Goal: Book appointment/travel/reservation

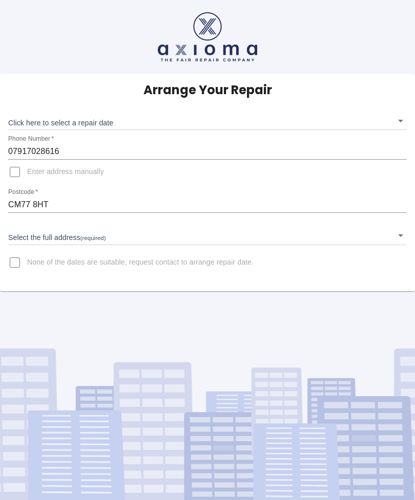
click at [16, 172] on input "Enter address manually" at bounding box center [15, 172] width 25 height 25
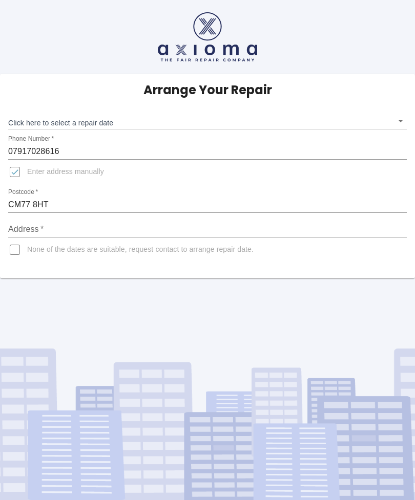
click at [66, 173] on span "Enter address manually" at bounding box center [65, 172] width 77 height 10
click at [27, 173] on input "Enter address manually" at bounding box center [15, 172] width 25 height 25
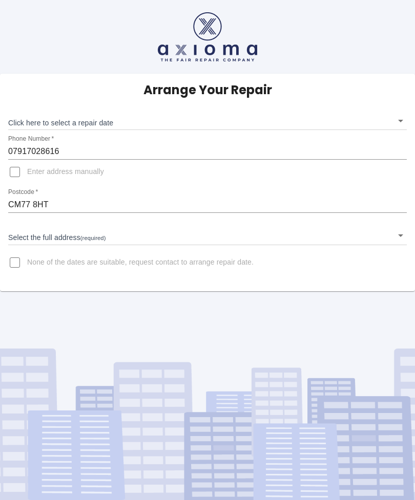
click at [22, 176] on input "Enter address manually" at bounding box center [15, 172] width 25 height 25
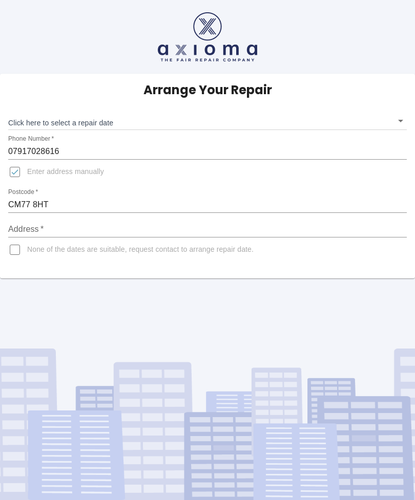
click at [17, 174] on input "Enter address manually" at bounding box center [15, 172] width 25 height 25
checkbox input "false"
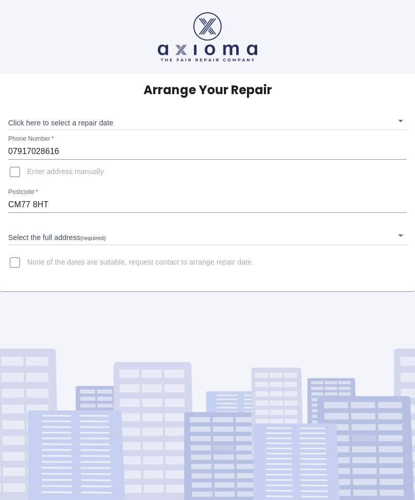
click at [43, 202] on input "CM77 8HT" at bounding box center [207, 205] width 398 height 16
click at [399, 119] on body "Arrange Your Repair Click here to select a repair date ​ Phone Number   * 07917…" at bounding box center [207, 250] width 415 height 500
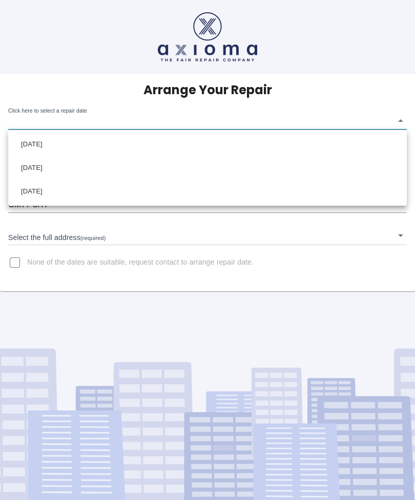
click at [113, 149] on li "[DATE]" at bounding box center [207, 145] width 393 height 24
type input "[DATE]T00:00:00.000Z"
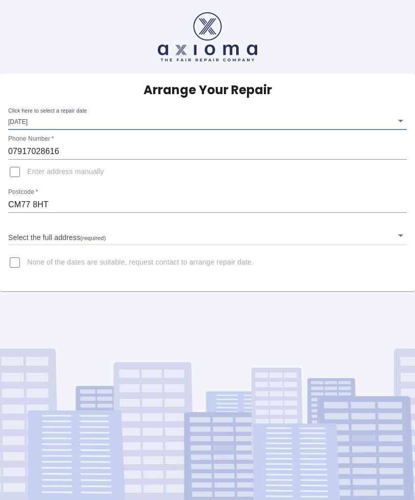
click at [391, 240] on body "Arrange Your Repair Click here to select a repair date [DATE] [DATE]T00:00:00.0…" at bounding box center [207, 250] width 415 height 500
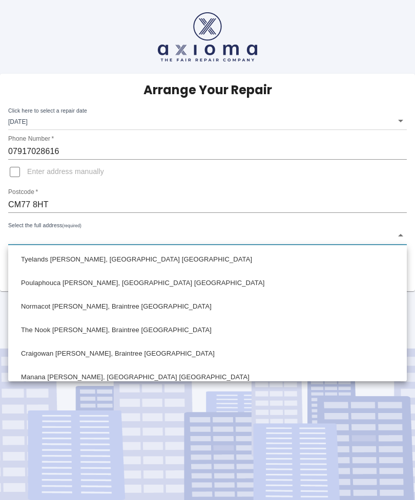
click at [348, 285] on li "Poulaphouca [PERSON_NAME], [GEOGRAPHIC_DATA] [GEOGRAPHIC_DATA]" at bounding box center [207, 283] width 393 height 24
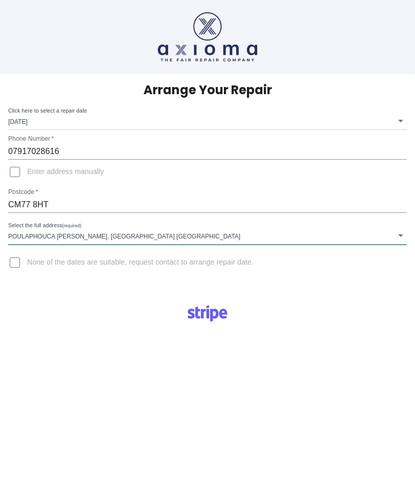
click at [164, 237] on body "Arrange Your Repair Click here to select a repair date [DATE] [DATE]T00:00:00.0…" at bounding box center [207, 381] width 415 height 763
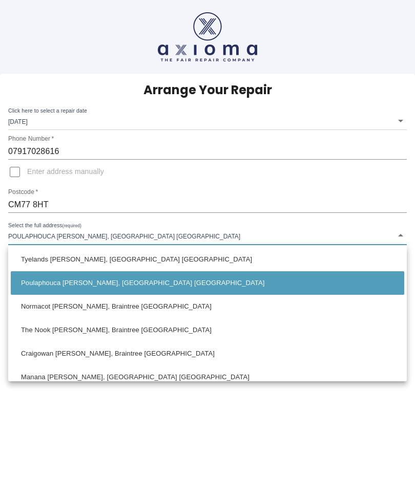
click at [137, 332] on li "The Nook [PERSON_NAME], Braintree [GEOGRAPHIC_DATA]" at bounding box center [207, 331] width 393 height 24
type input "The Nook [PERSON_NAME], Braintree [GEOGRAPHIC_DATA]"
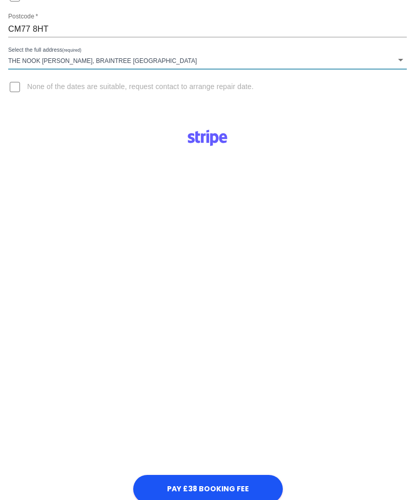
scroll to position [174, 0]
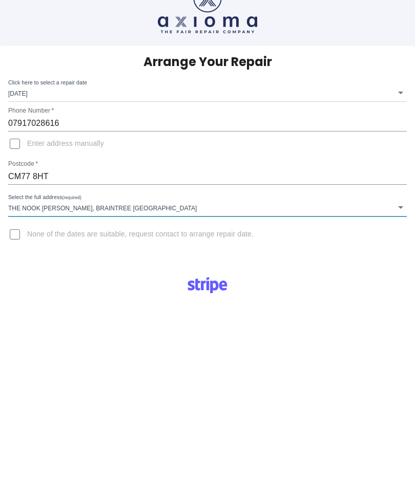
click at [84, 206] on body "Arrange Your Repair Click here to select a repair date [DATE] [DATE]T00:00:00.0…" at bounding box center [207, 353] width 415 height 763
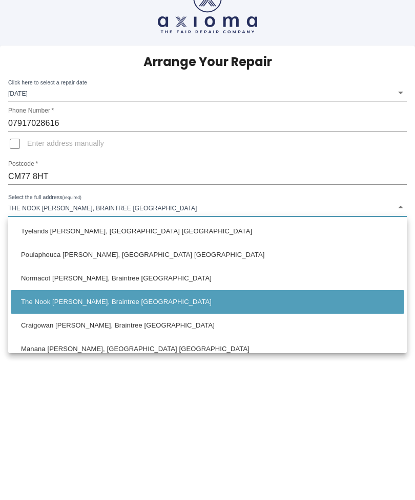
click at [137, 299] on li "The Nook [PERSON_NAME], Braintree [GEOGRAPHIC_DATA]" at bounding box center [207, 302] width 393 height 24
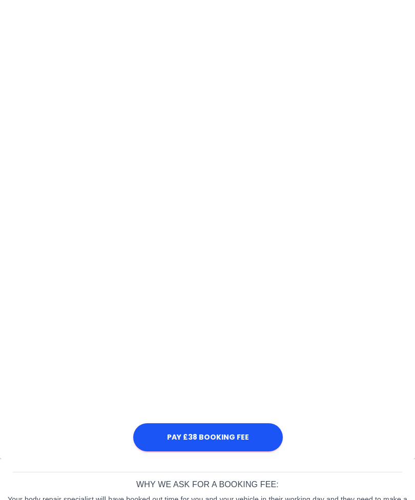
scroll to position [407, 0]
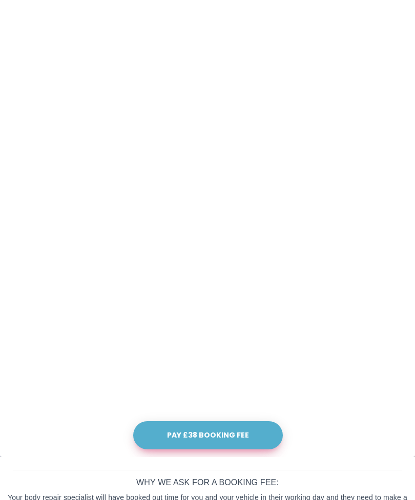
click at [209, 439] on button "Pay £38 Booking Fee" at bounding box center [208, 435] width 150 height 28
